Goal: Information Seeking & Learning: Learn about a topic

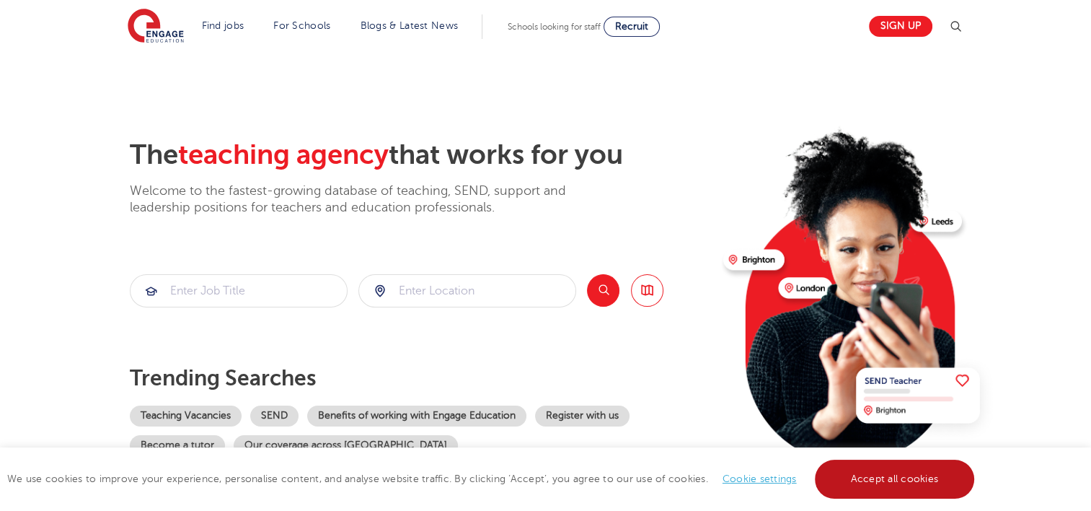
click at [892, 479] on link "Accept all cookies" at bounding box center [895, 478] width 160 height 39
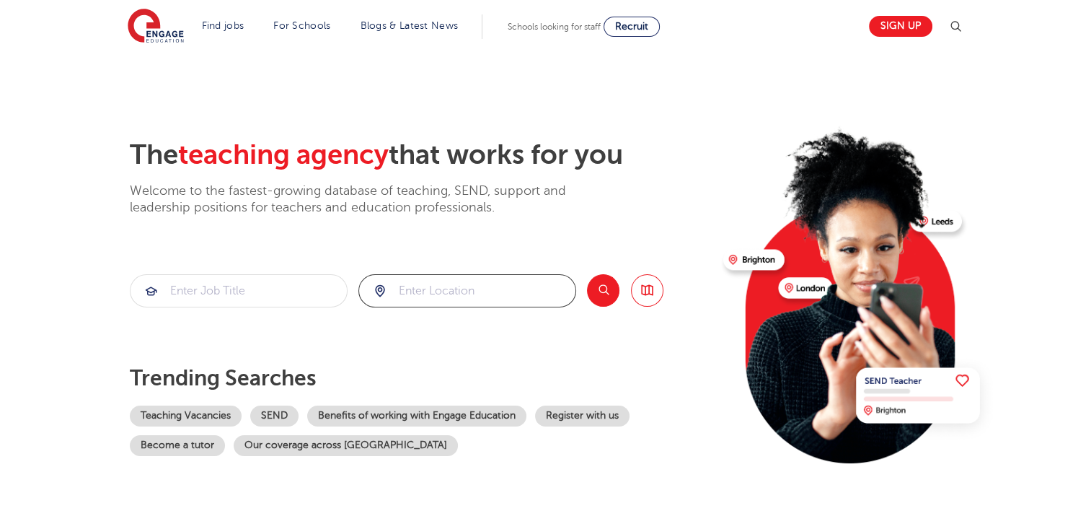
click at [451, 283] on input "search" at bounding box center [467, 291] width 216 height 32
type input "[GEOGRAPHIC_DATA]"
click button "Submit" at bounding box center [0, 0] width 0 height 0
